Goal: Information Seeking & Learning: Learn about a topic

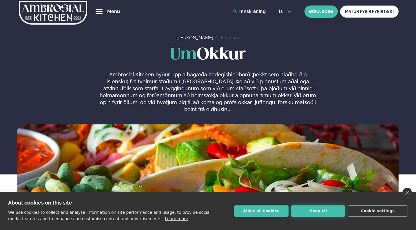
click at [320, 209] on button "Deny all" at bounding box center [318, 211] width 54 height 11
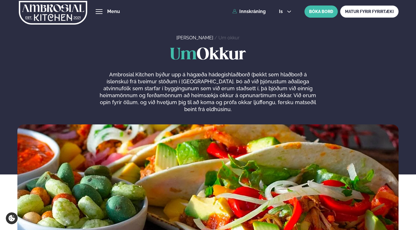
click at [103, 17] on div "Þjónusta Hádegismatur fyrir fyrirtæki Fyrirtækja veitingar Einkapartý Matseðill…" at bounding box center [208, 11] width 416 height 23
click at [103, 15] on div "Þjónusta Hádegismatur fyrir fyrirtæki Fyrirtækja veitingar Einkapartý Matseðill…" at bounding box center [208, 11] width 416 height 23
click at [102, 14] on button "hamburger" at bounding box center [99, 11] width 7 height 7
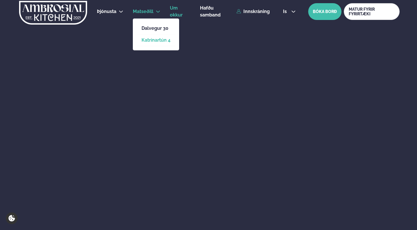
click at [152, 40] on link "Katrínartún 4" at bounding box center [156, 40] width 29 height 5
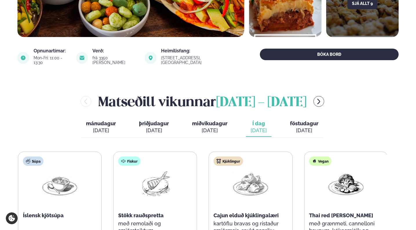
scroll to position [165, 0]
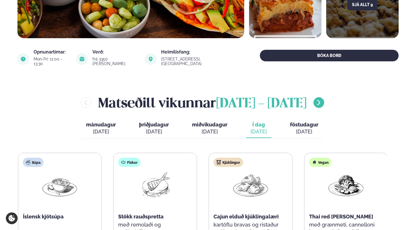
click at [315, 101] on icon "menu-btn-right" at bounding box center [318, 102] width 7 height 7
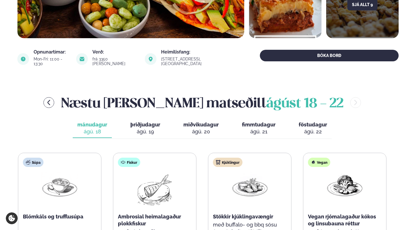
click at [264, 122] on span "fimmtudagur" at bounding box center [259, 125] width 34 height 6
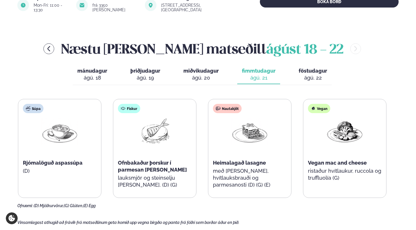
scroll to position [221, 0]
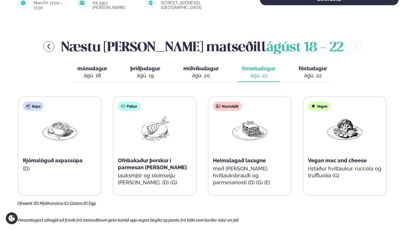
click at [249, 148] on div "Nautakjöt Heimalagað lasagne með [PERSON_NAME], hvítlauksbrauði og parmesanosti…" at bounding box center [249, 147] width 83 height 100
click at [249, 99] on div "Nautakjöt Heimalagað lasagne með [PERSON_NAME], hvítlauksbrauði og parmesanosti…" at bounding box center [249, 147] width 83 height 100
click at [249, 125] on img at bounding box center [249, 129] width 37 height 27
click at [249, 126] on img at bounding box center [249, 129] width 37 height 27
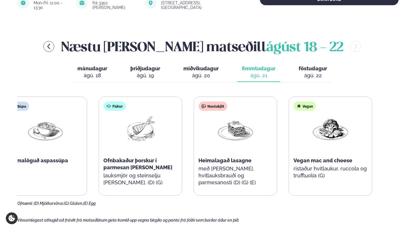
click at [203, 188] on div "Nautakjöt Heimalagað lasagne með [PERSON_NAME], hvítlauksbrauði og parmesanosti…" at bounding box center [235, 147] width 83 height 100
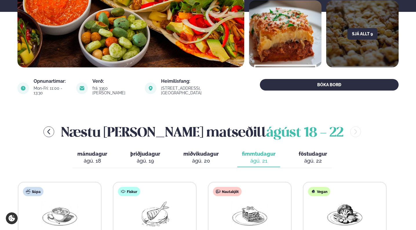
scroll to position [147, 0]
